Goal: Information Seeking & Learning: Learn about a topic

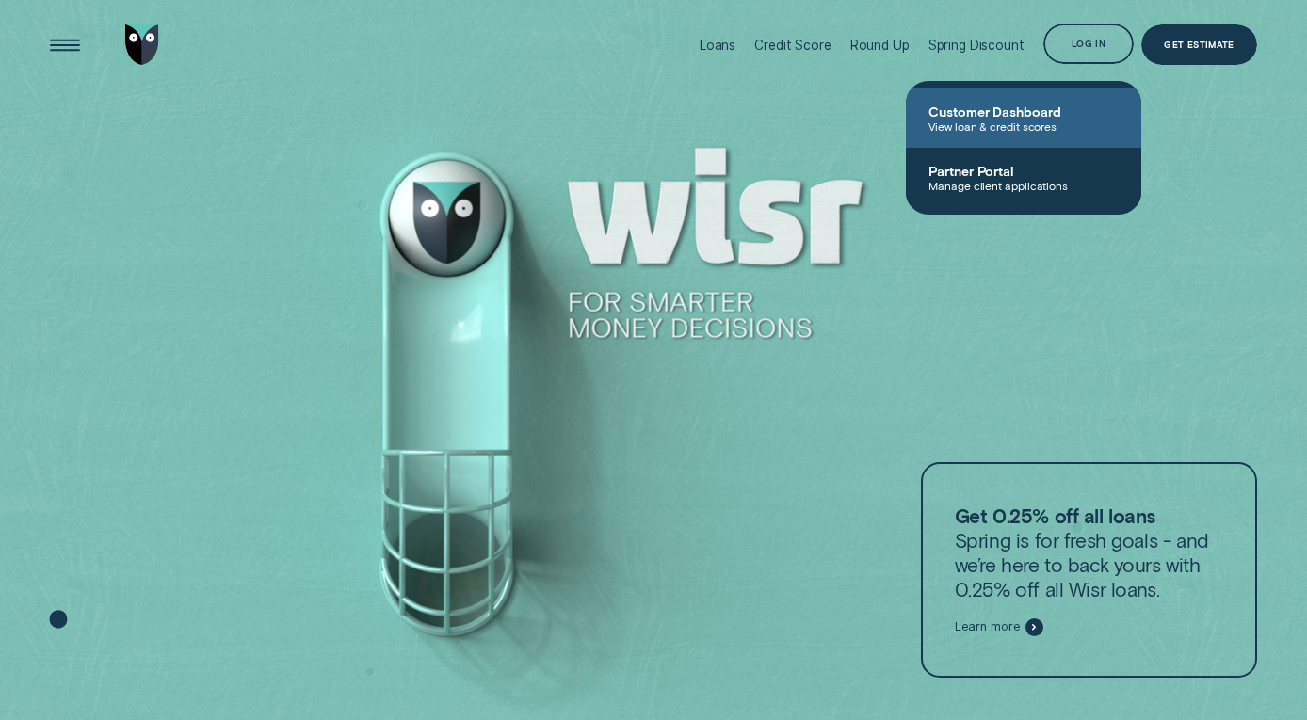
click at [1024, 106] on span "Customer Dashboard" at bounding box center [1023, 112] width 190 height 16
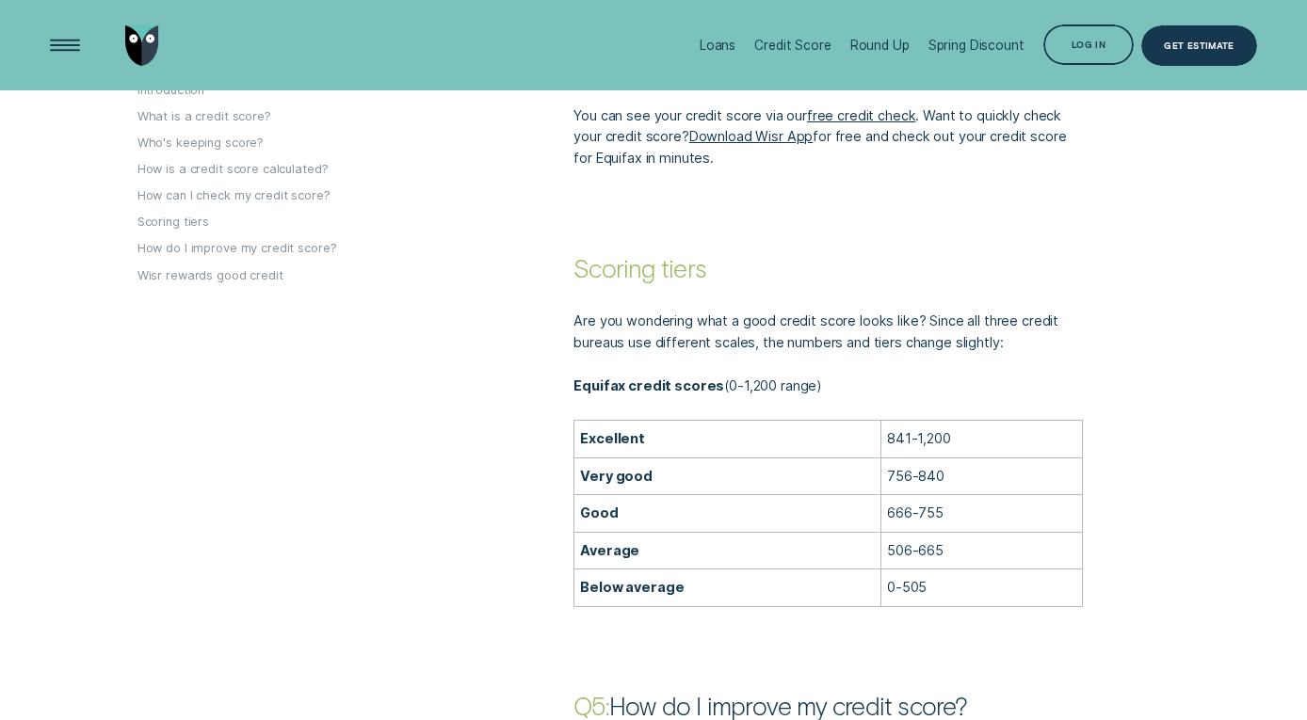
scroll to position [2729, 0]
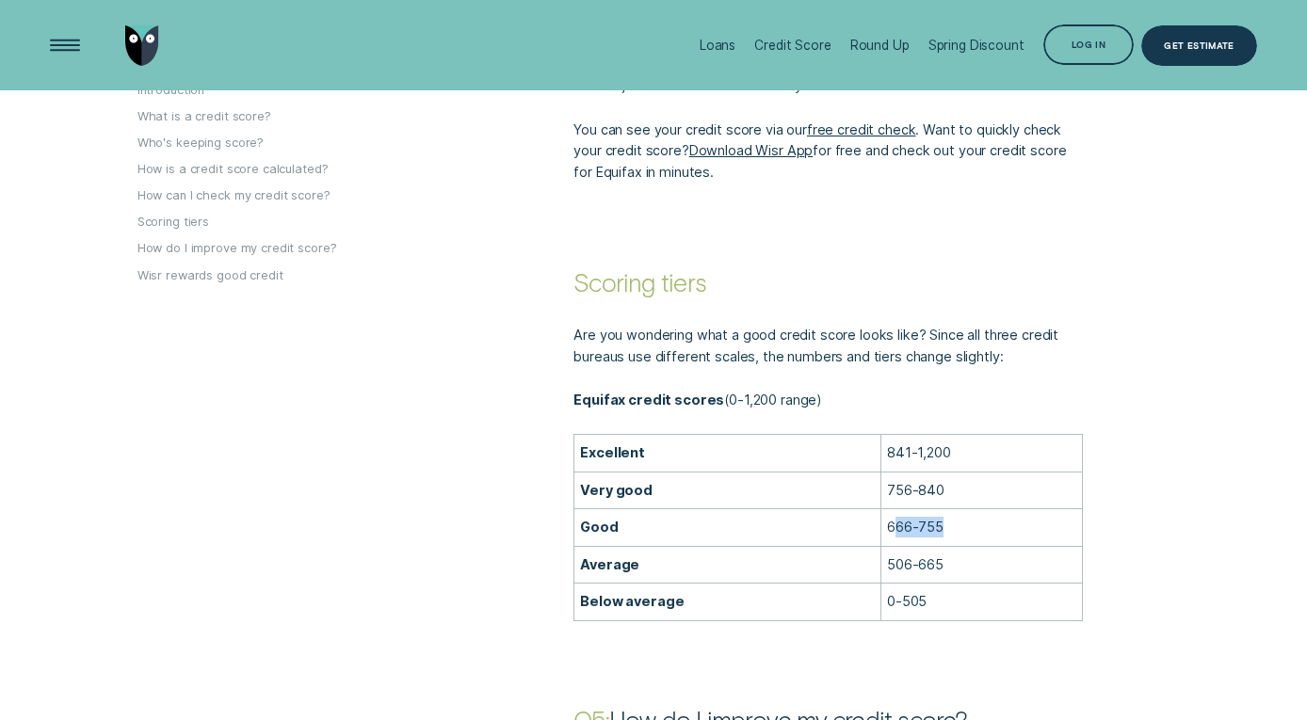
drag, startPoint x: 884, startPoint y: 504, endPoint x: 940, endPoint y: 500, distance: 56.6
click at [940, 517] on p "666-755" at bounding box center [981, 527] width 189 height 21
click at [928, 517] on p "666-755" at bounding box center [981, 527] width 189 height 21
drag, startPoint x: 880, startPoint y: 504, endPoint x: 940, endPoint y: 500, distance: 59.4
click at [940, 517] on p "666-755" at bounding box center [981, 527] width 189 height 21
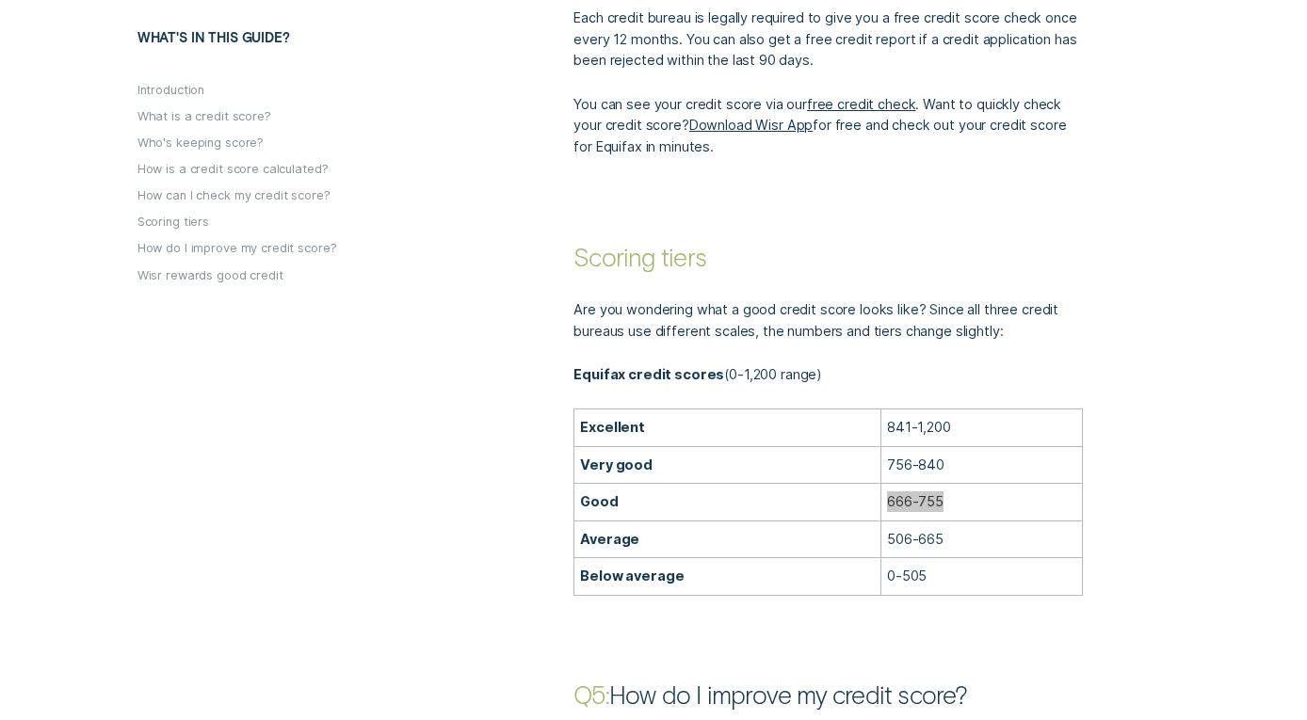
scroll to position [2764, 0]
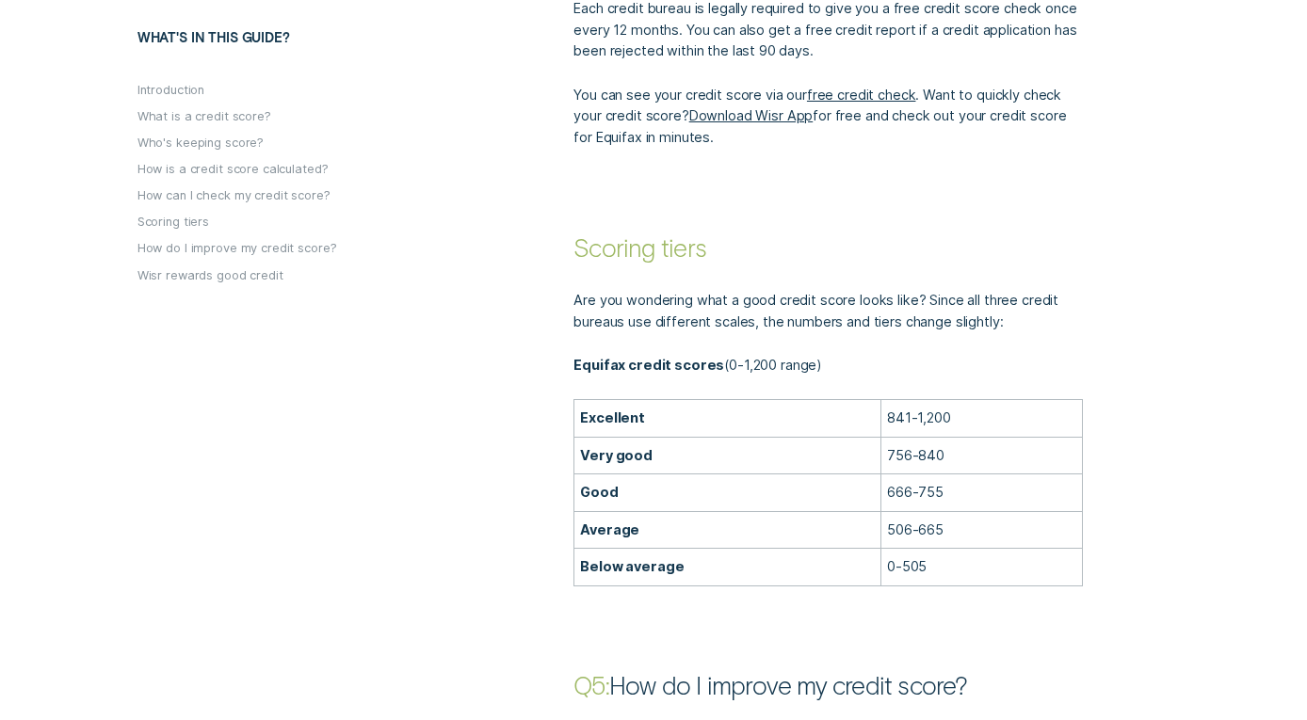
click at [889, 549] on td "0-505" at bounding box center [980, 568] width 201 height 38
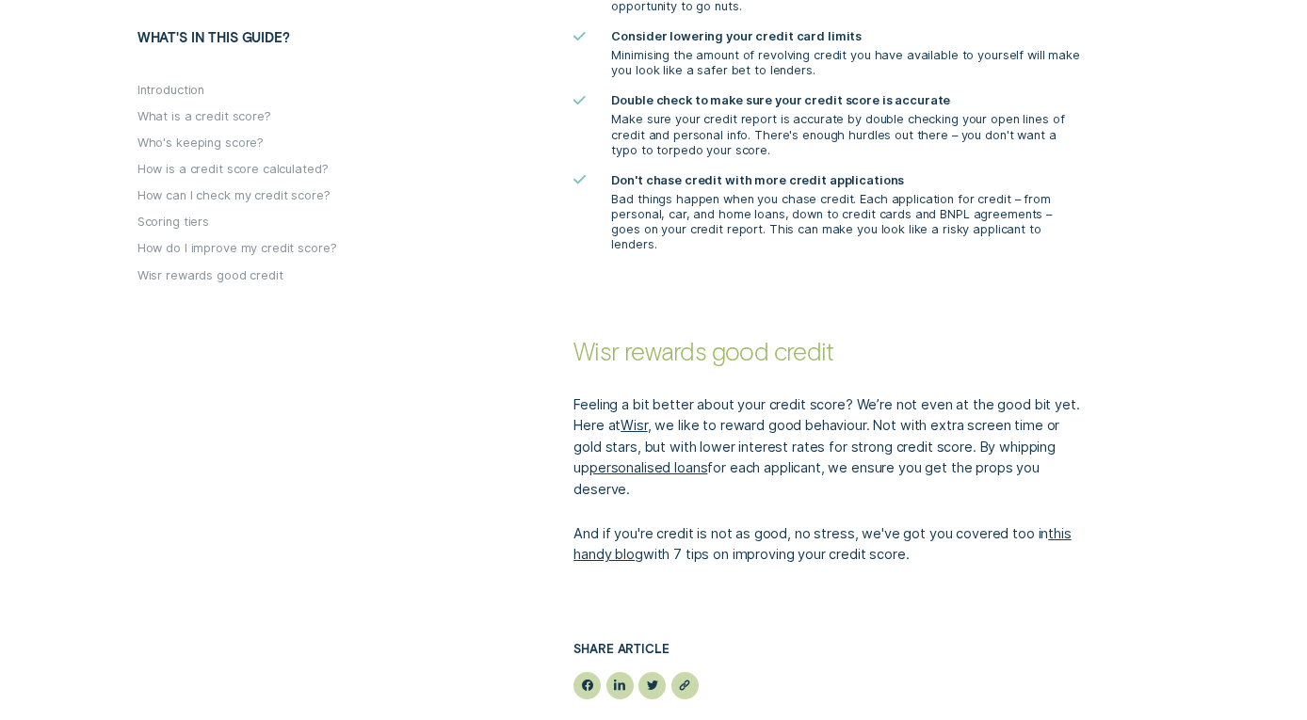
scroll to position [3807, 0]
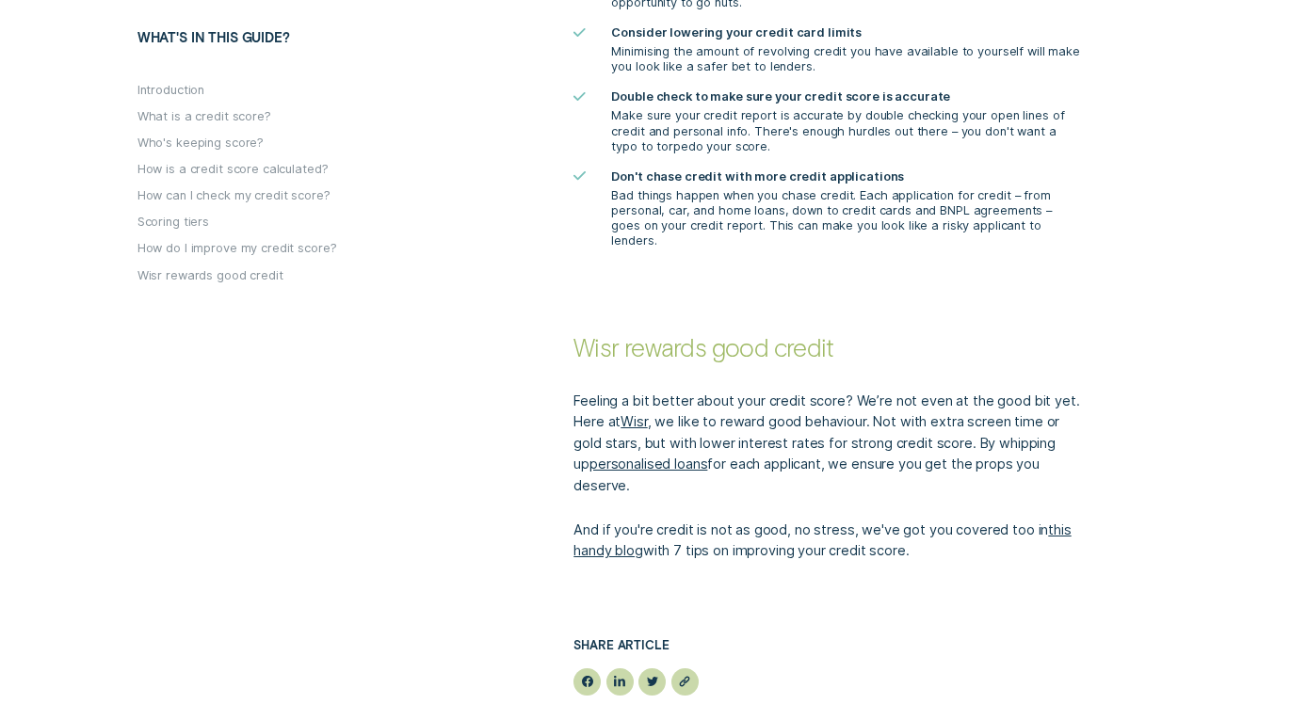
click at [632, 522] on link "this handy blog" at bounding box center [821, 540] width 497 height 37
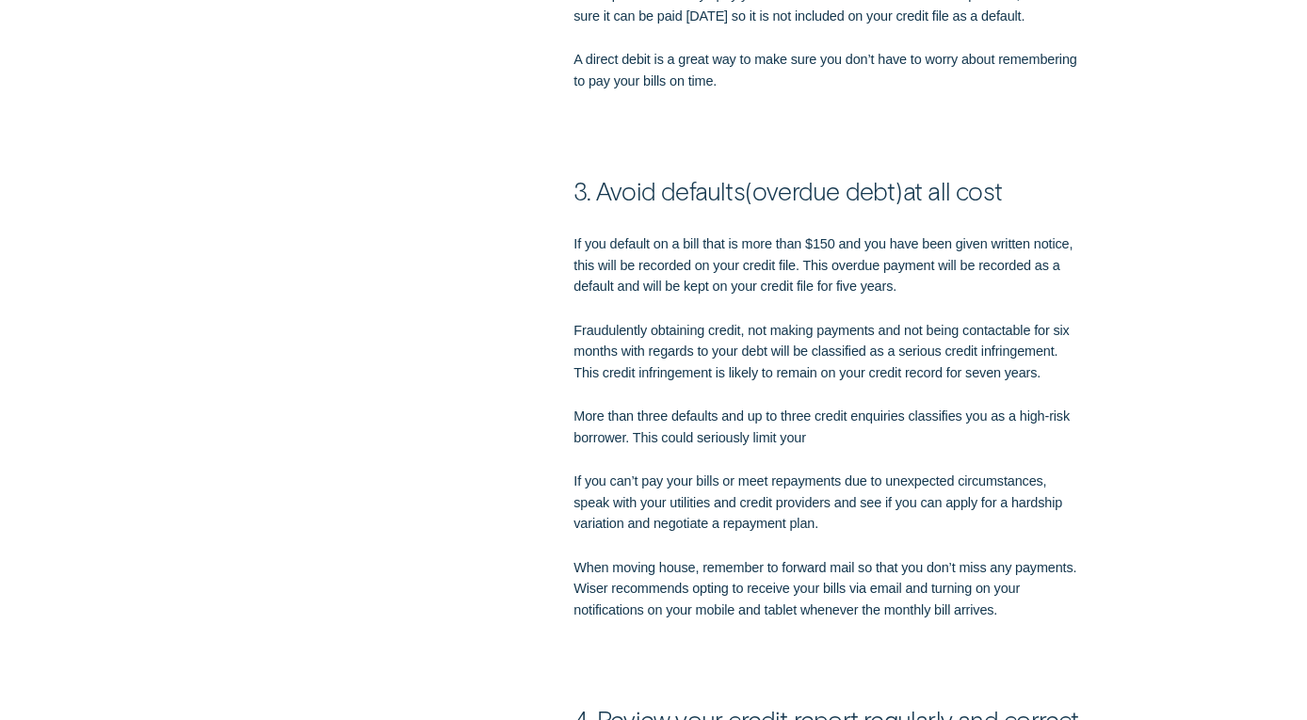
scroll to position [2441, 0]
